Goal: Task Accomplishment & Management: Complete application form

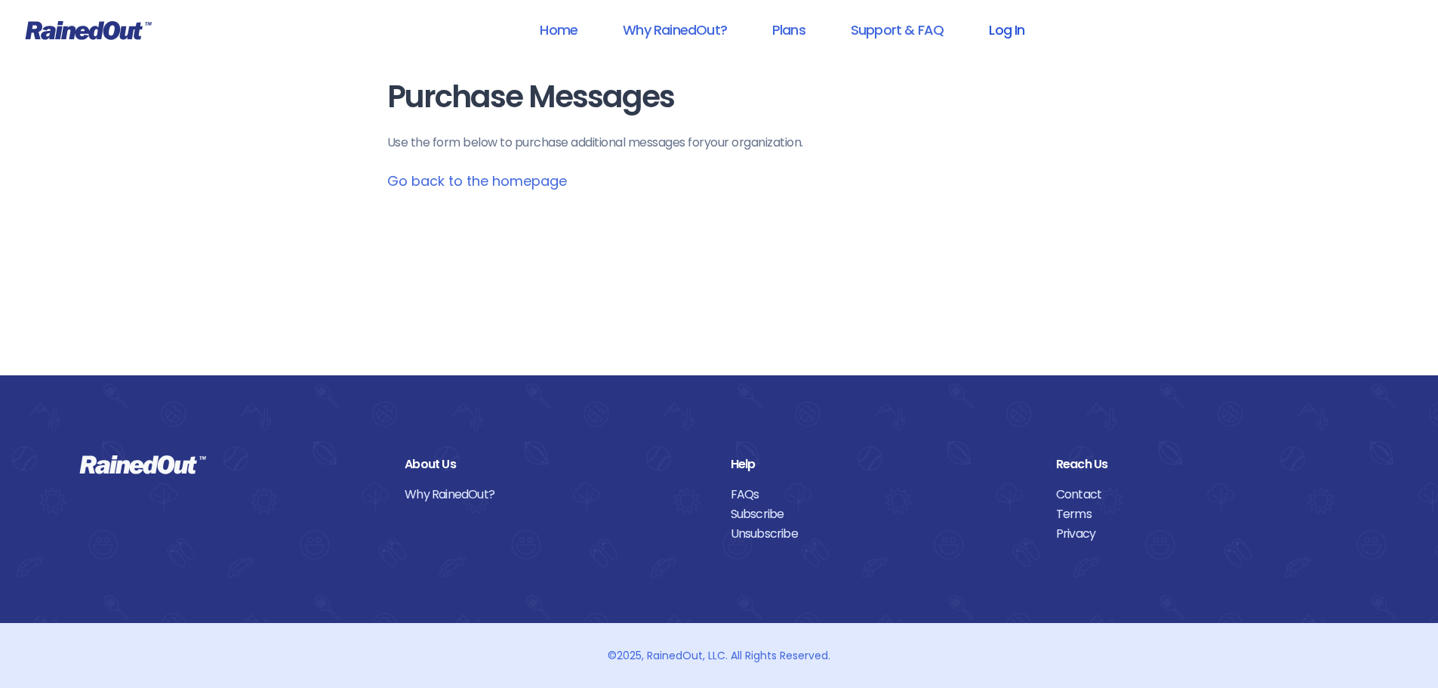
click at [1026, 31] on link "Log In" at bounding box center [1006, 30] width 75 height 34
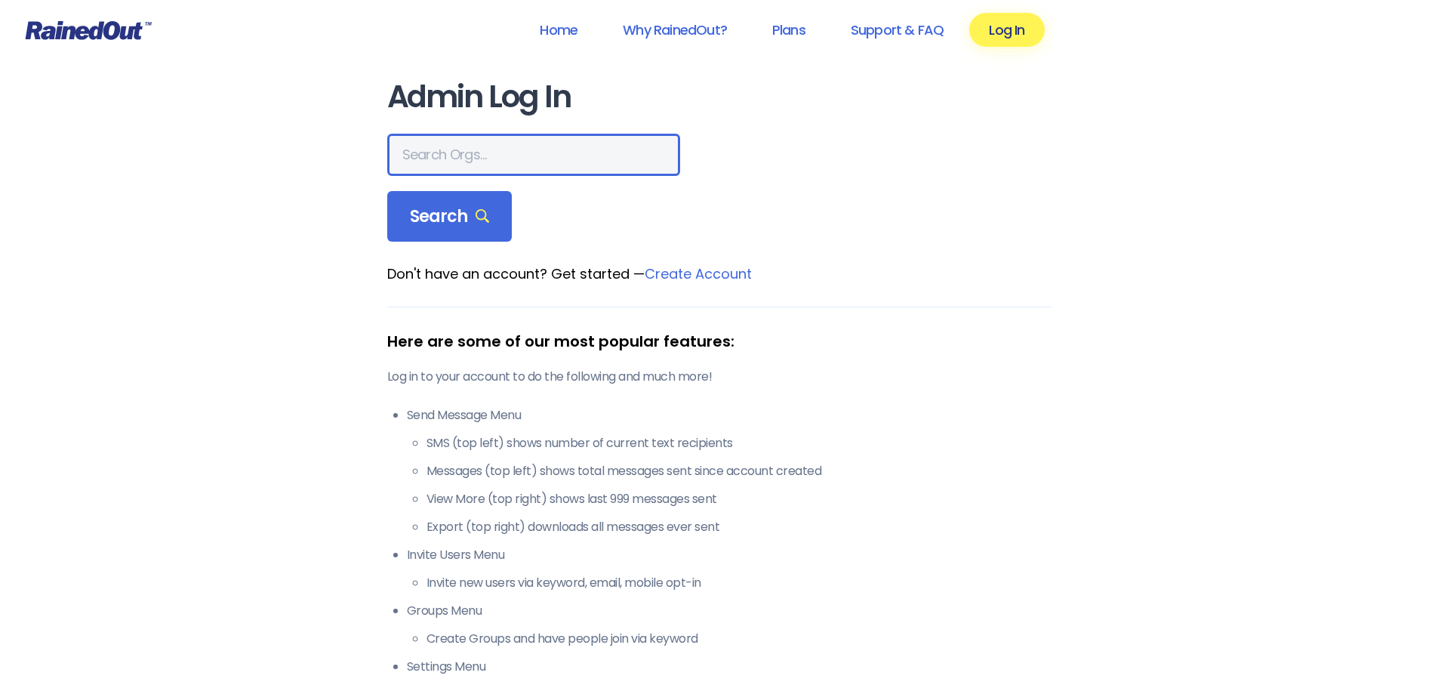
click at [482, 162] on input "text" at bounding box center [533, 155] width 293 height 42
type input "greater wyo"
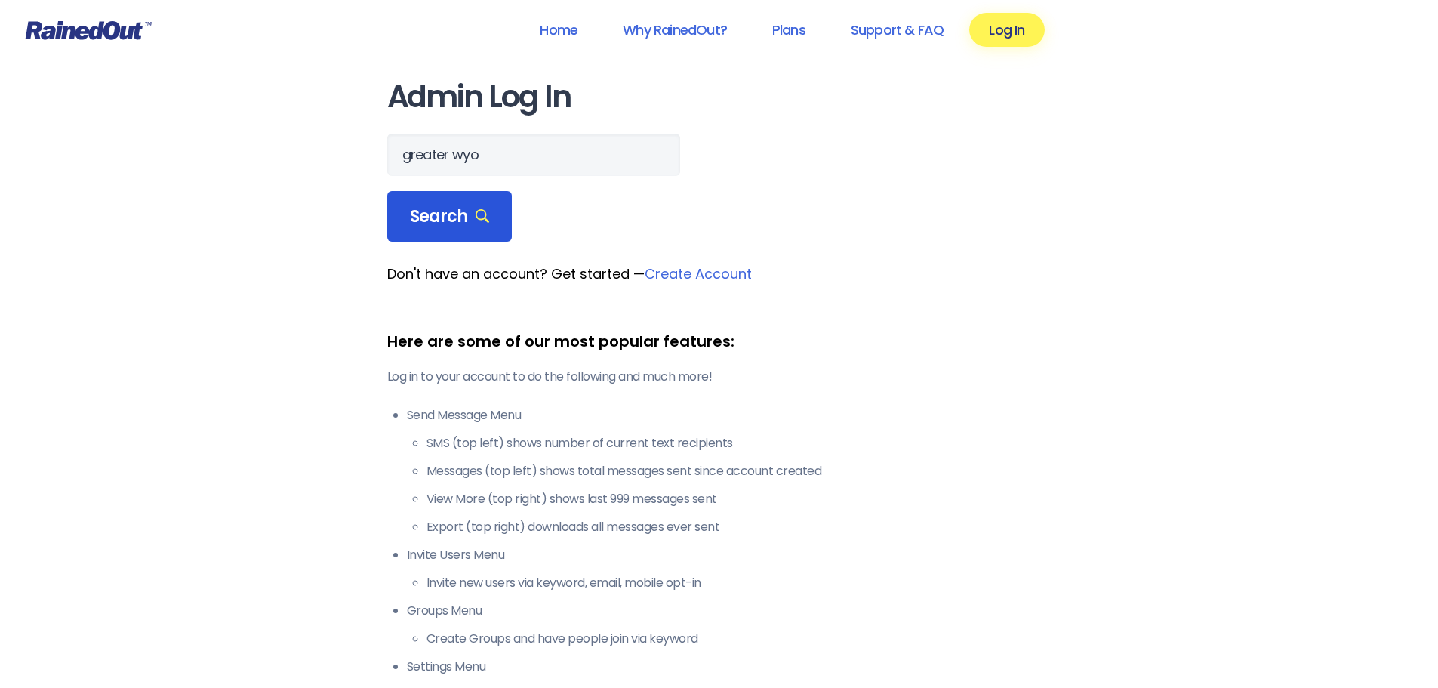
click at [496, 231] on div "Search" at bounding box center [449, 216] width 125 height 51
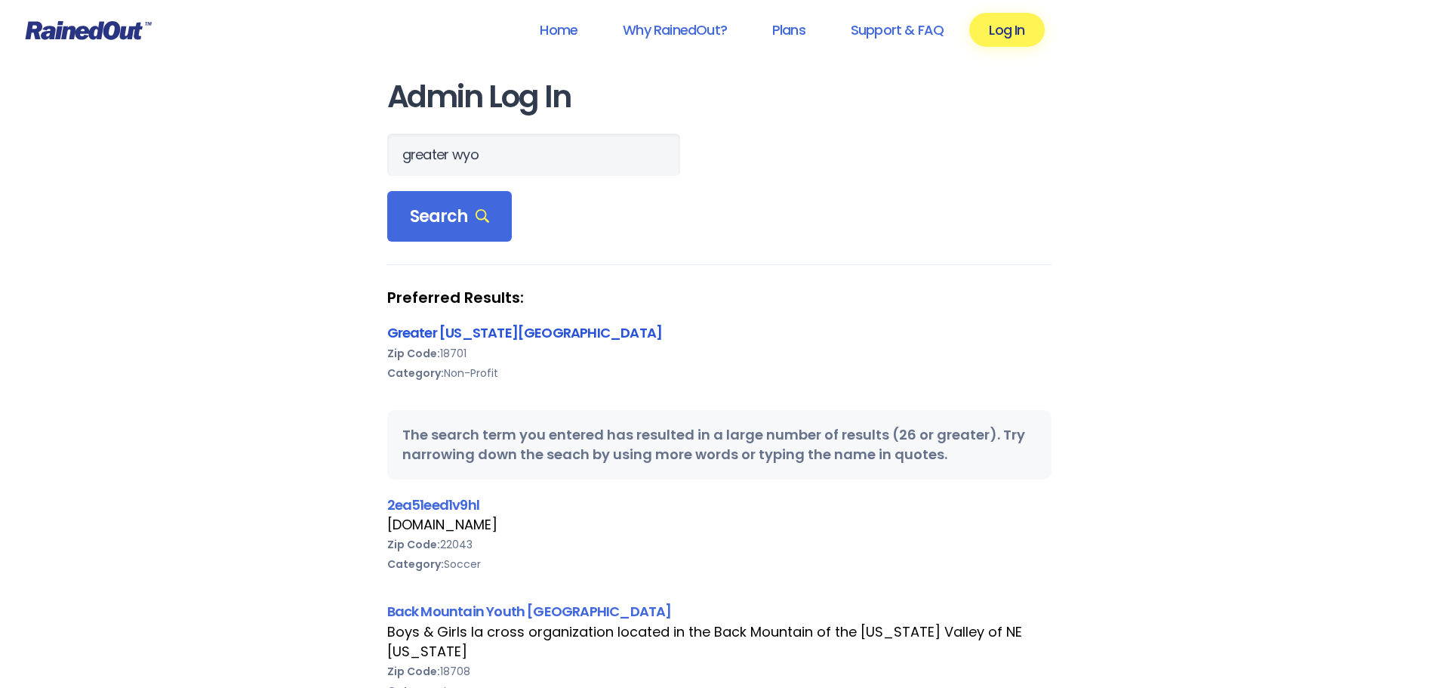
click at [525, 340] on link "Greater [US_STATE][GEOGRAPHIC_DATA]" at bounding box center [524, 332] width 275 height 19
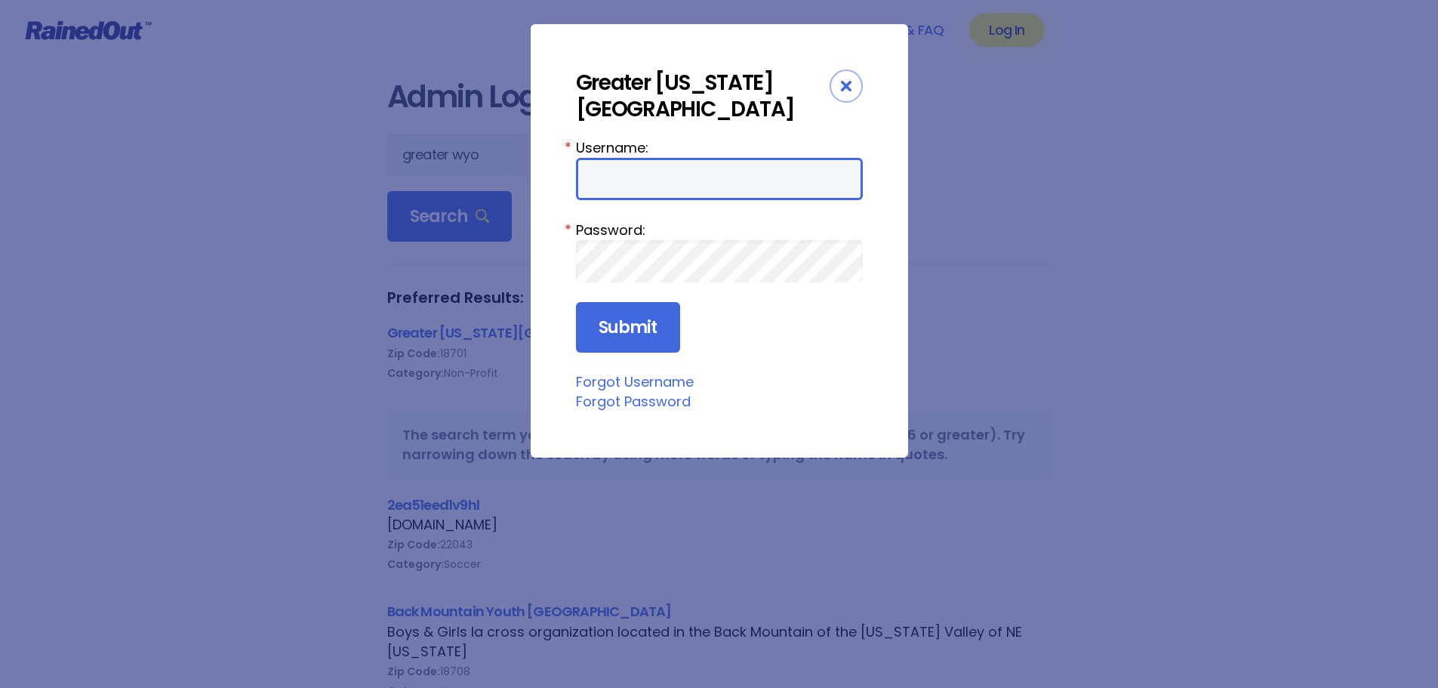
type input "wbYMCA"
click at [673, 177] on input "wbYMCA" at bounding box center [719, 179] width 287 height 42
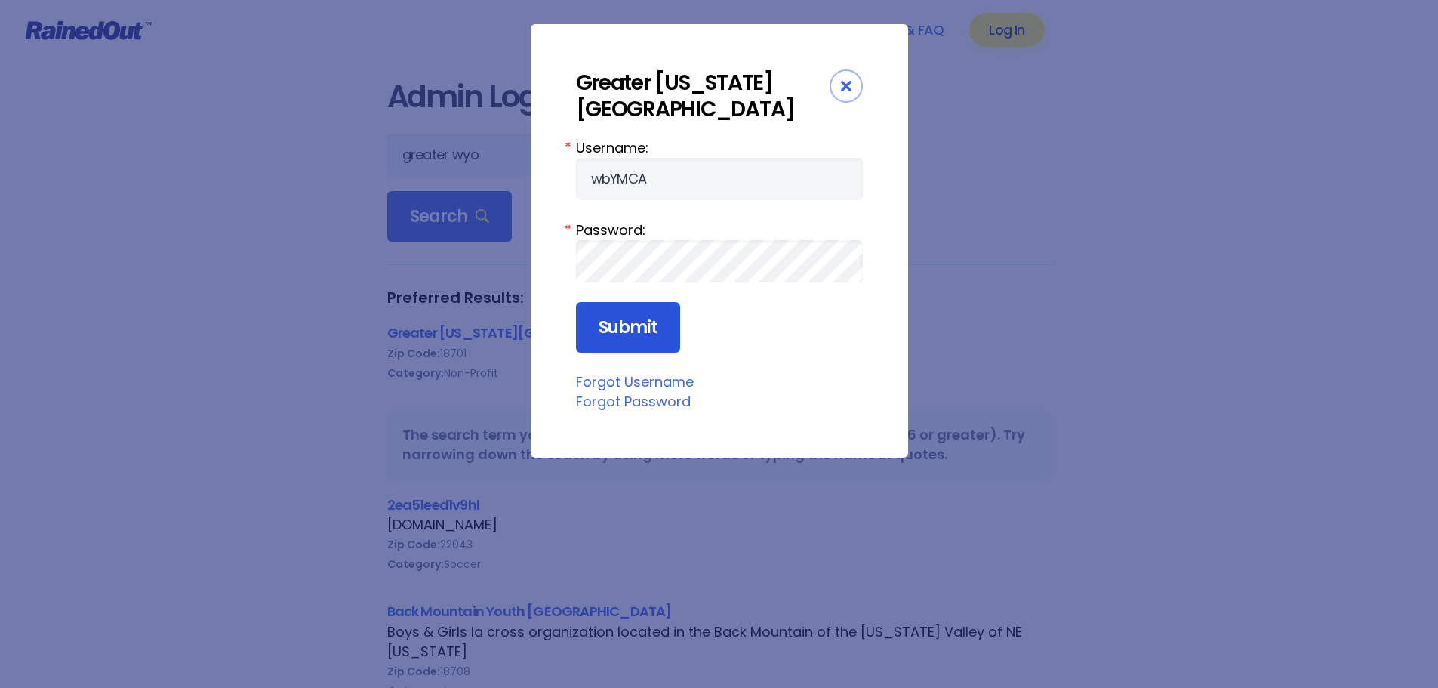
click at [641, 320] on input "Submit" at bounding box center [628, 327] width 104 height 51
